Goal: Find specific page/section: Find specific page/section

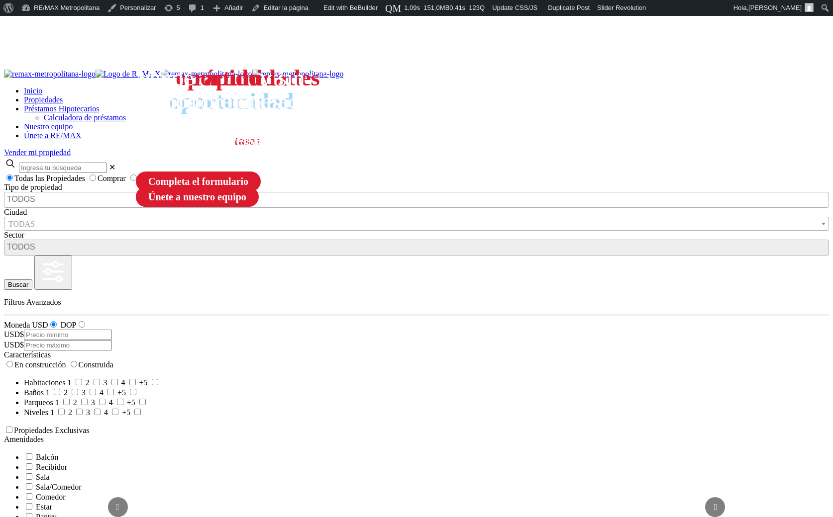
select select
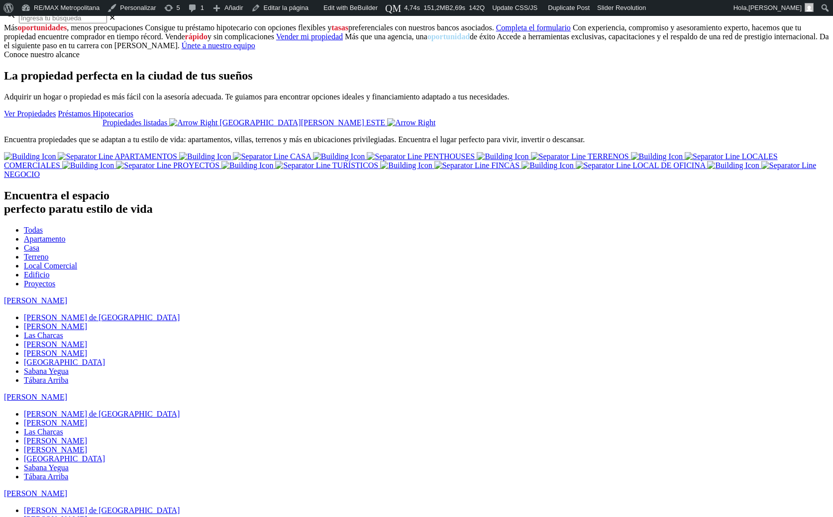
scroll to position [145, 0]
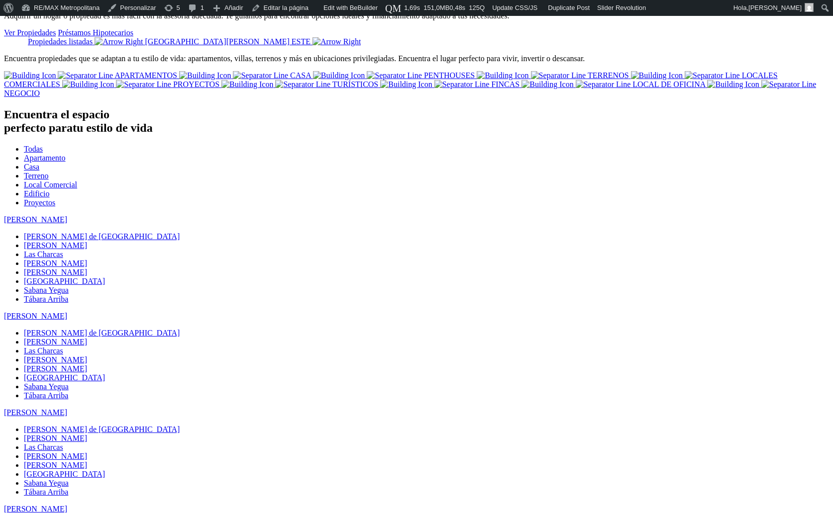
scroll to position [233, 0]
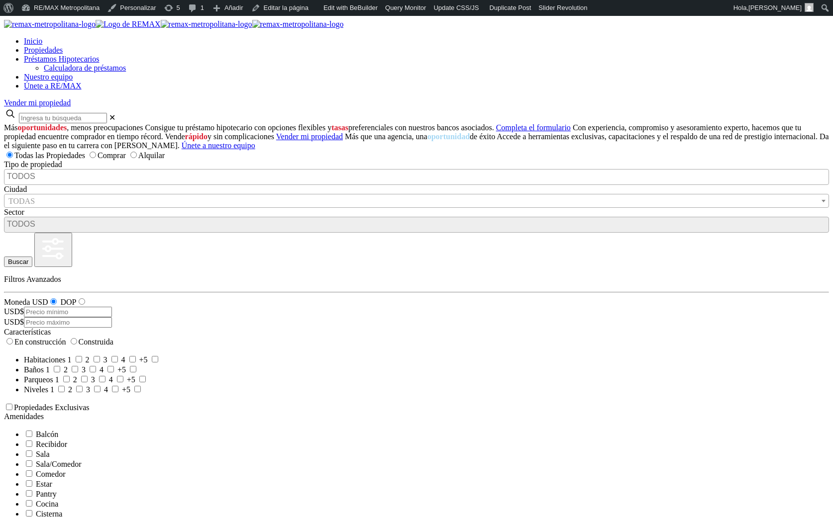
select select
